Goal: Information Seeking & Learning: Learn about a topic

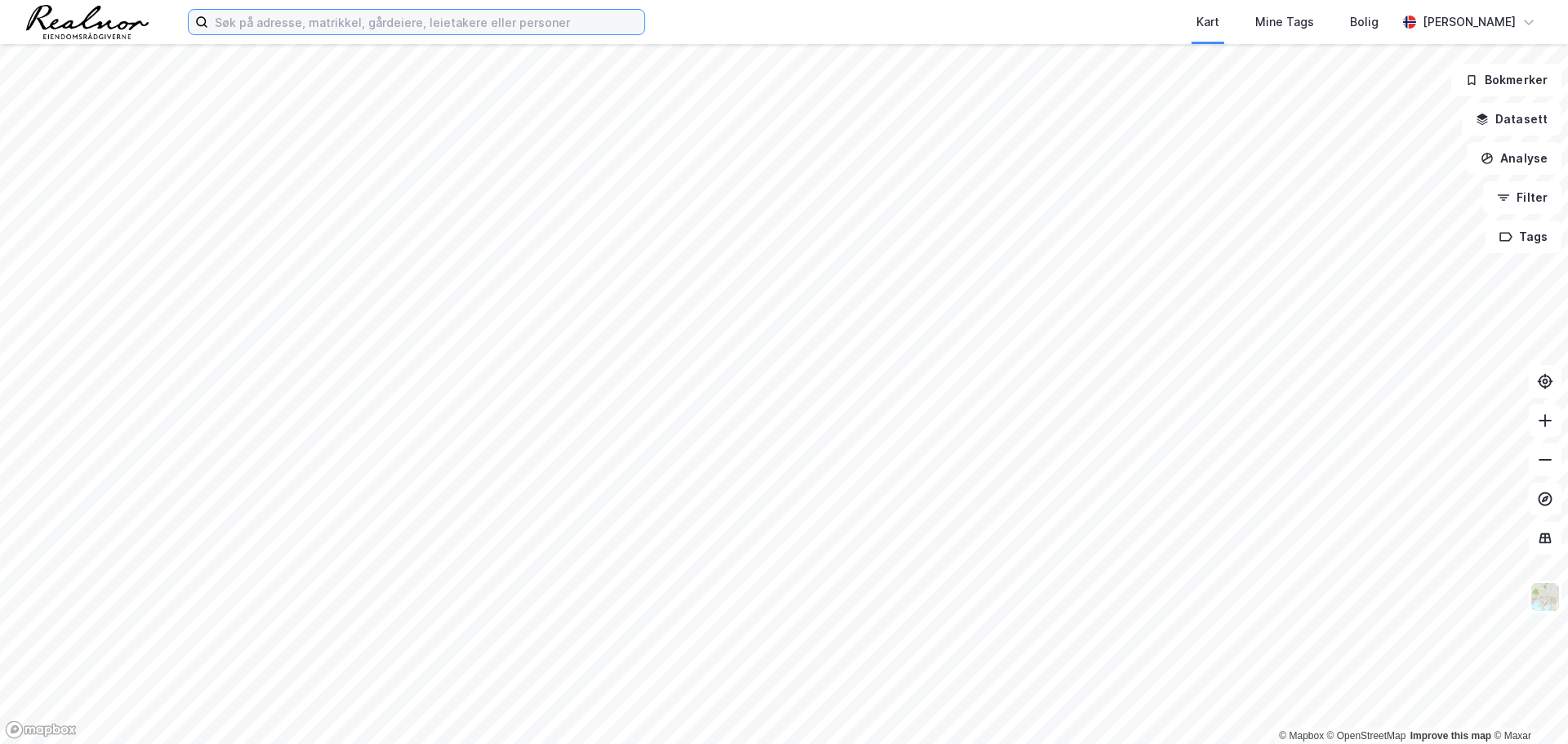
click at [369, 32] on input at bounding box center [426, 21] width 436 height 24
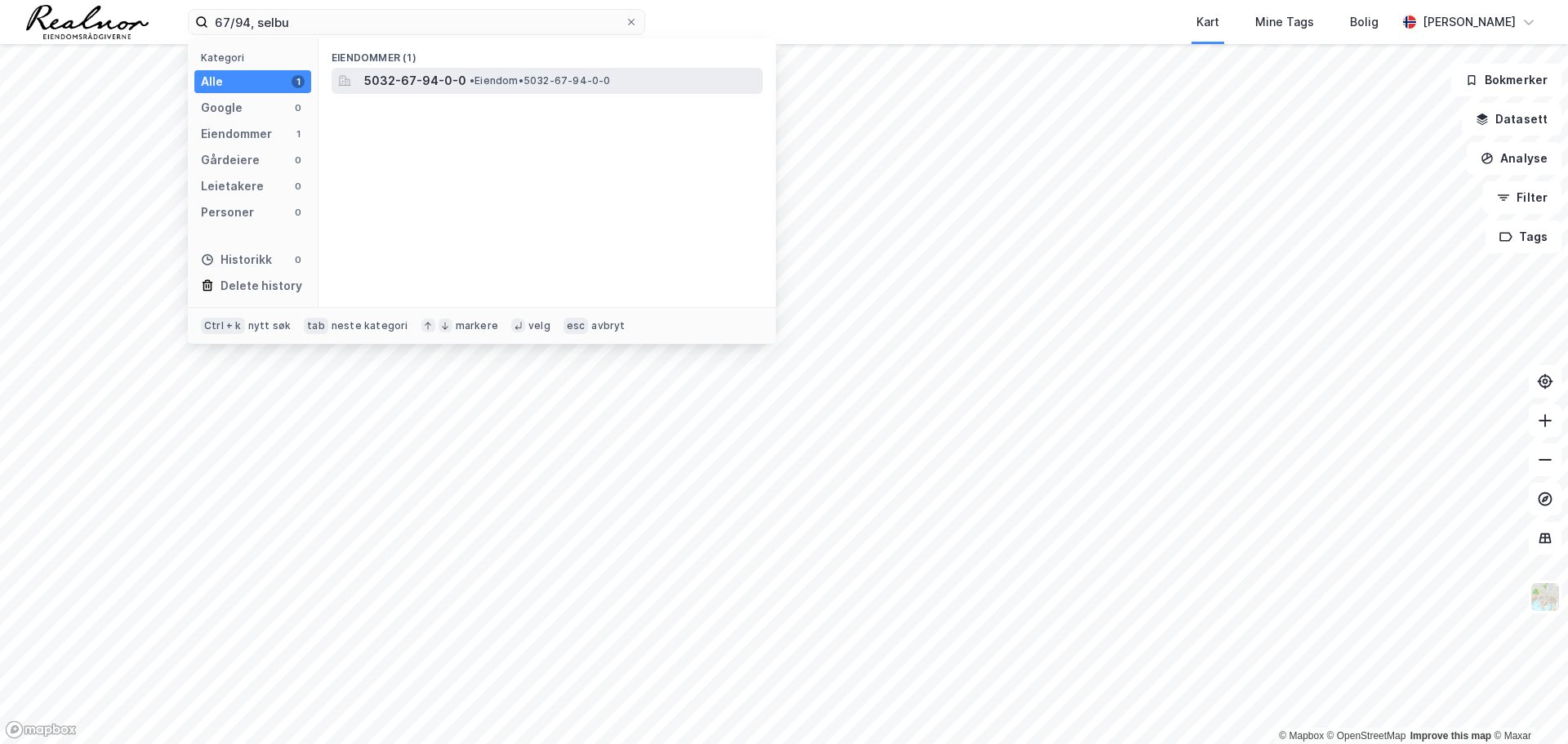
click at [451, 84] on span "5032-67-94-0-0" at bounding box center [416, 81] width 102 height 19
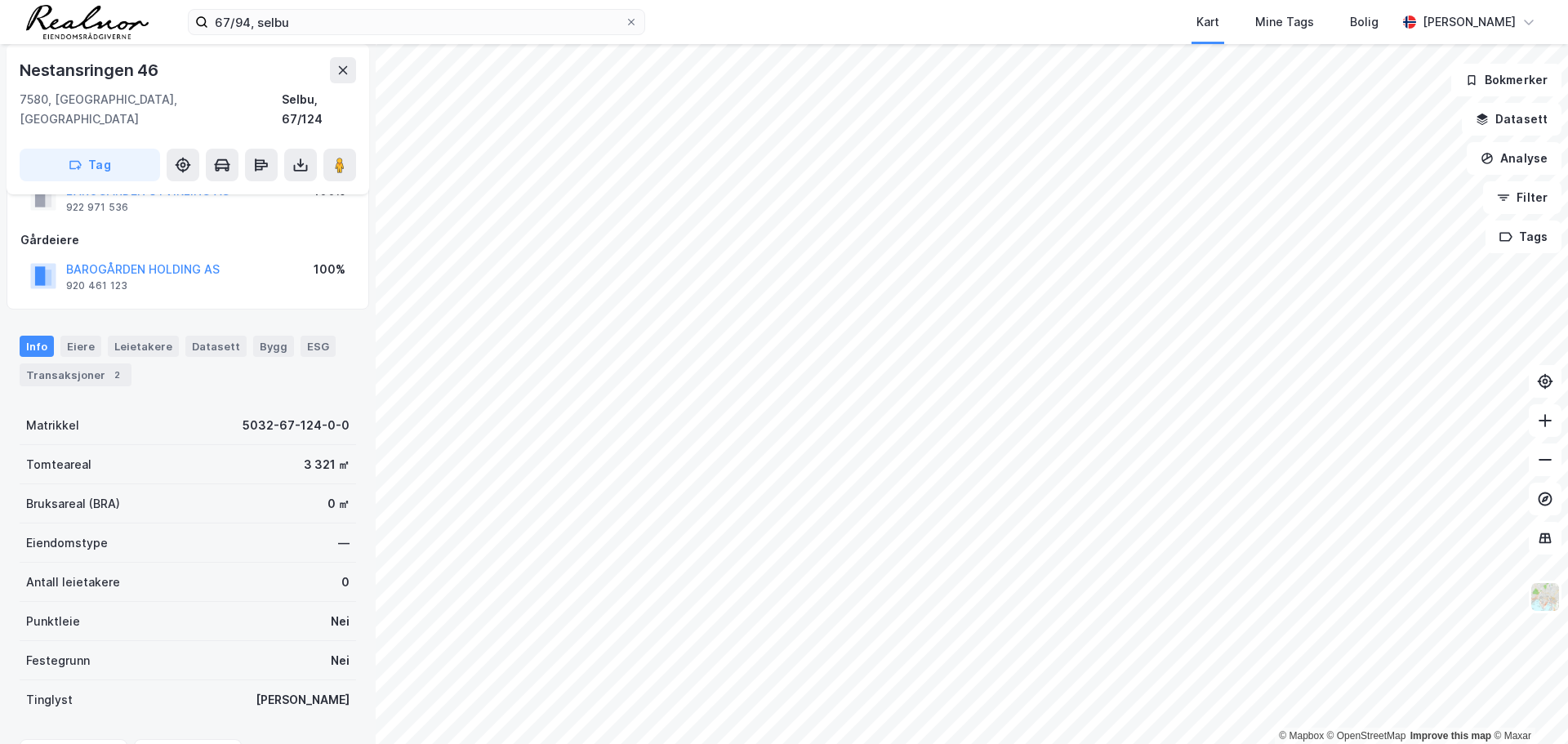
scroll to position [144, 0]
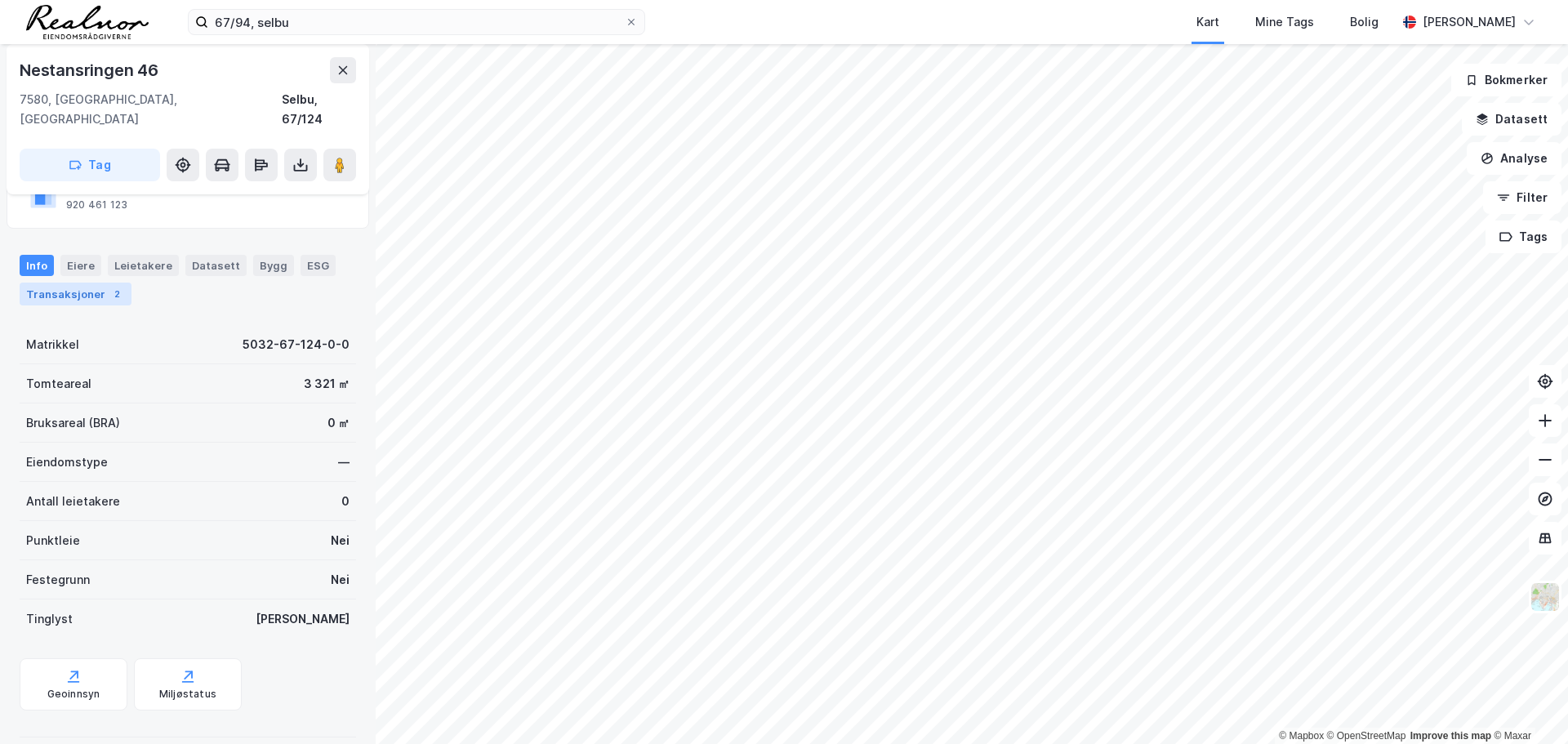
click at [82, 282] on div "Transaksjoner 2" at bounding box center [75, 294] width 112 height 23
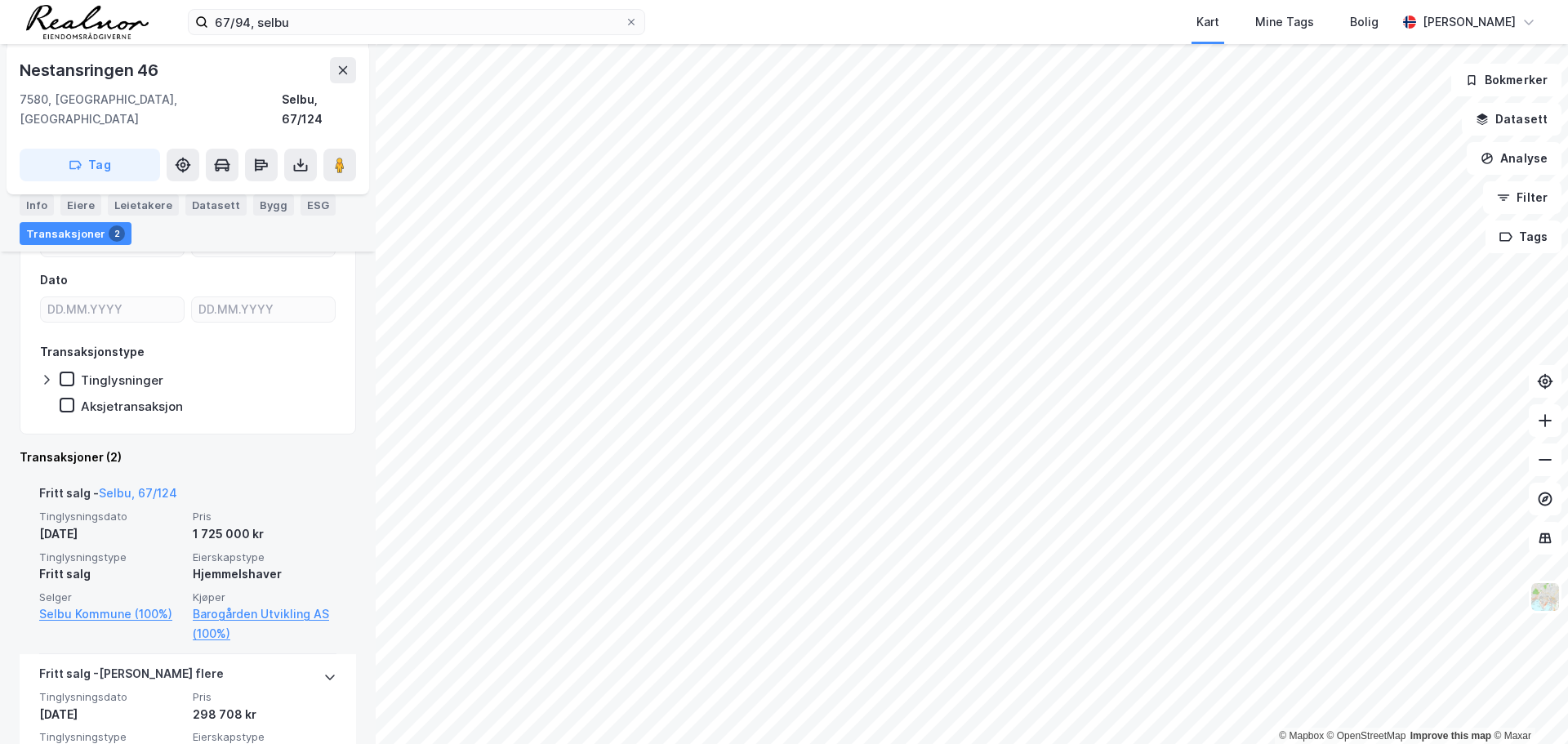
scroll to position [306, 0]
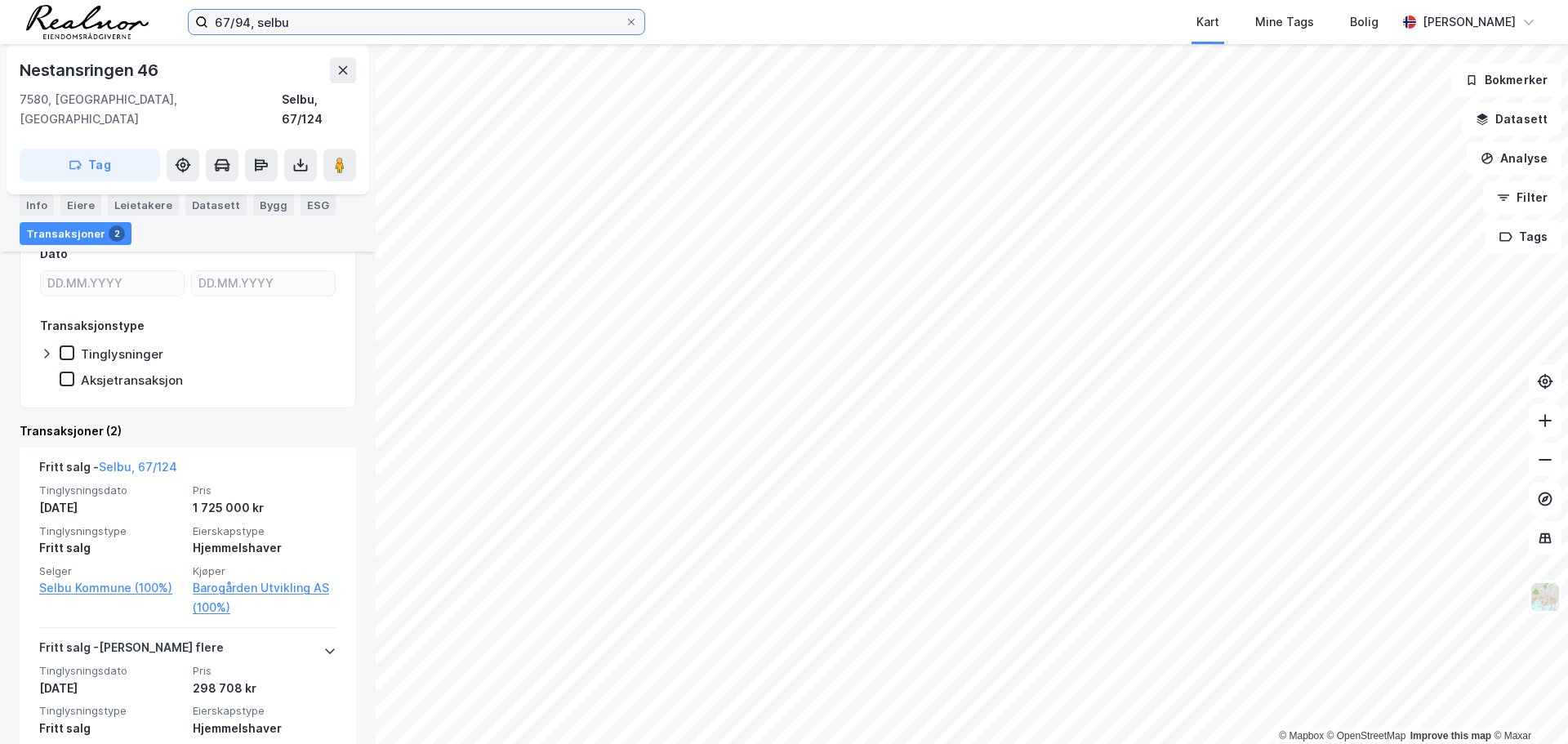
click at [233, 21] on input "67/94, selbu" at bounding box center [417, 21] width 417 height 24
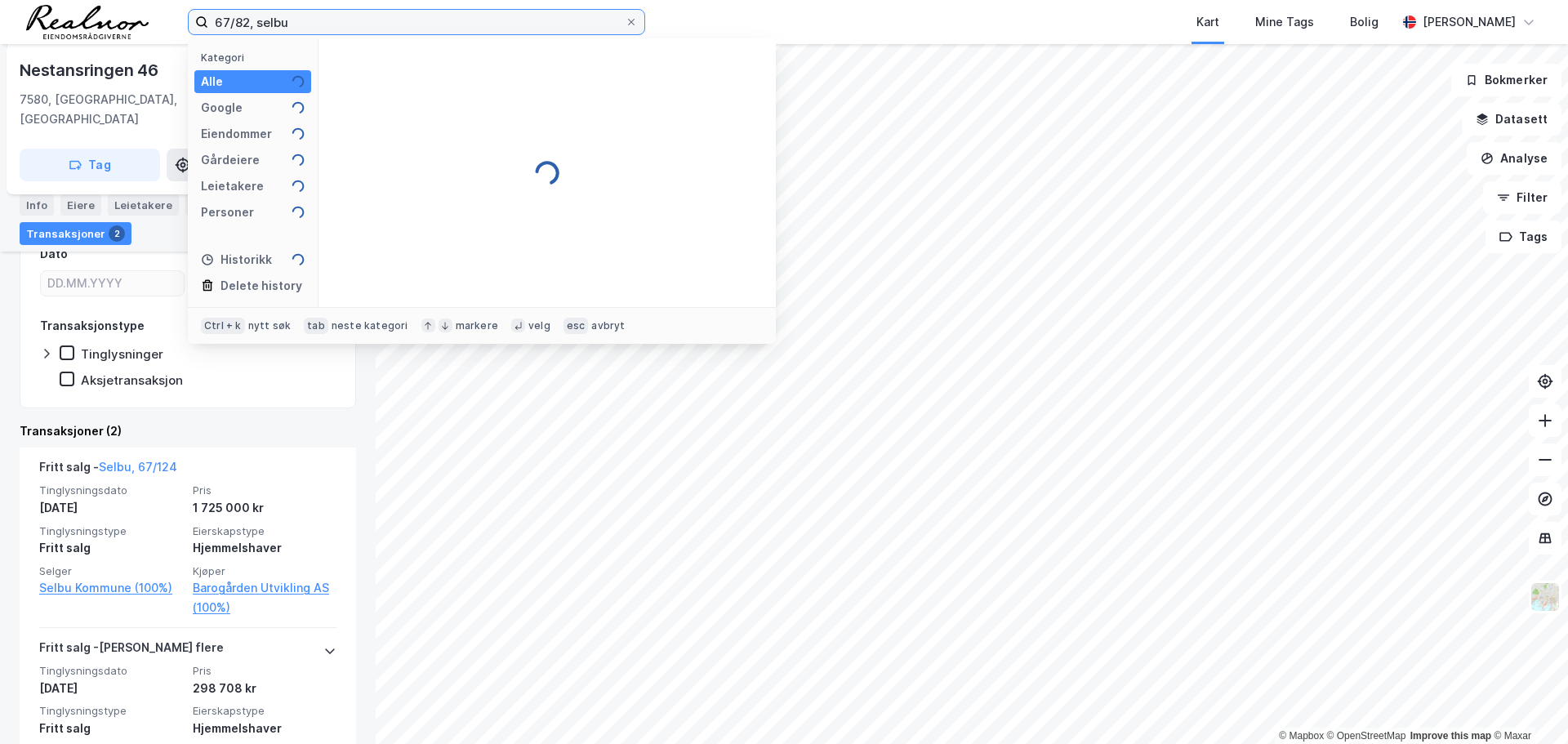
type input "67/82, selbu"
click at [313, 24] on input "67/82, selbu" at bounding box center [417, 21] width 417 height 24
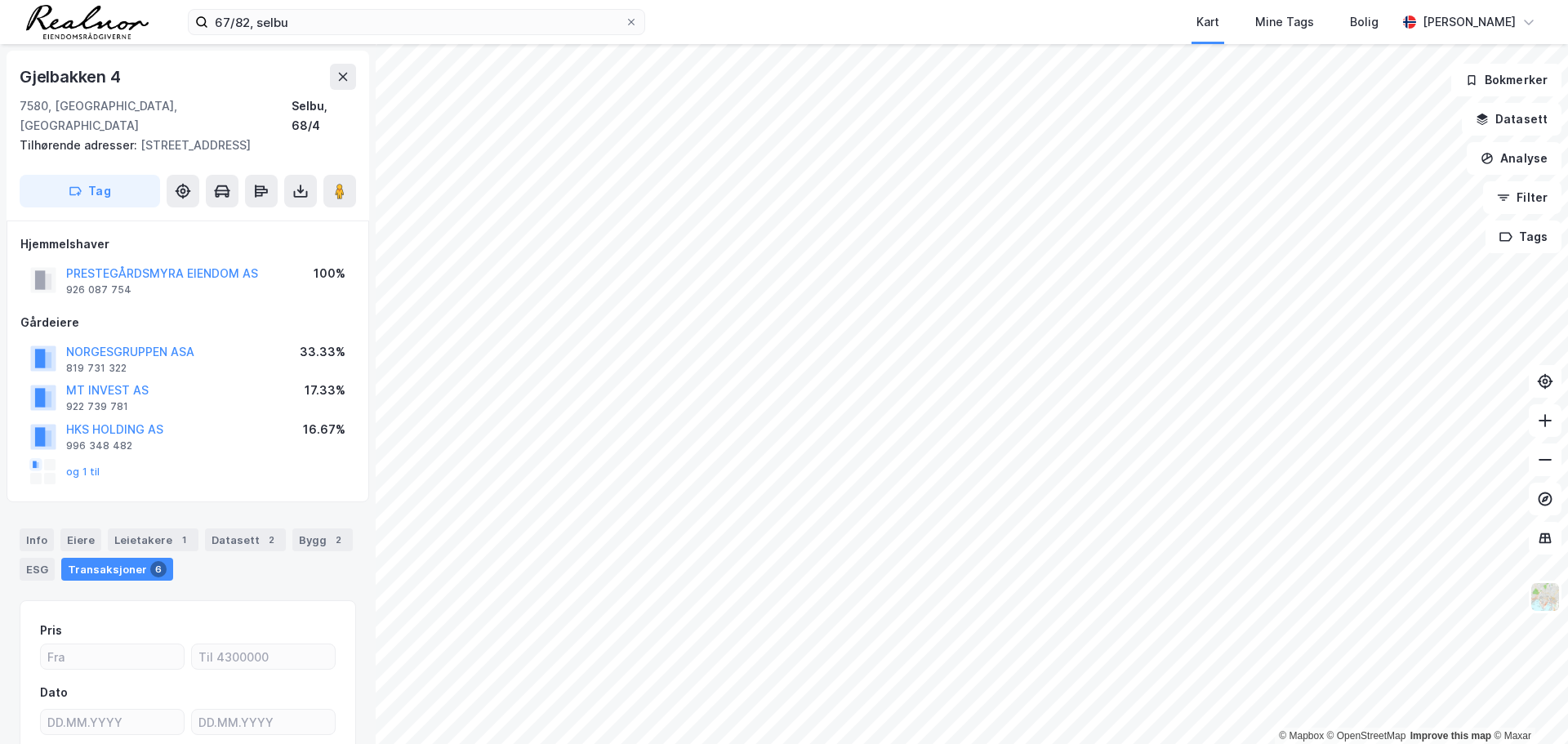
click at [766, 341] on div "© Mapbox © OpenStreetMap Improve this map © Maxar [STREET_ADDRESS] Tilhørende a…" at bounding box center [784, 394] width 1568 height 700
click at [335, 183] on image at bounding box center [339, 191] width 10 height 16
